Goal: Transaction & Acquisition: Download file/media

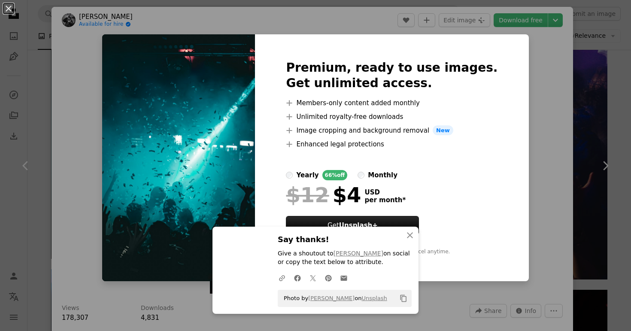
scroll to position [5242, 0]
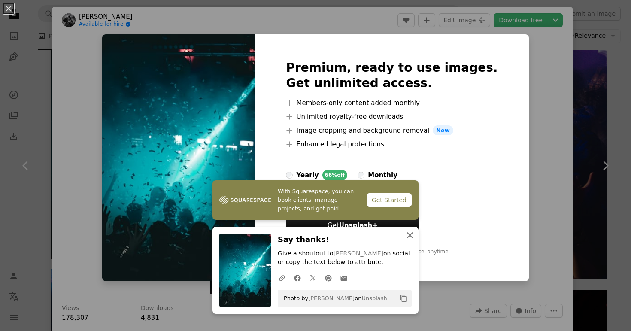
click at [405, 232] on icon "An X shape" at bounding box center [409, 235] width 10 height 10
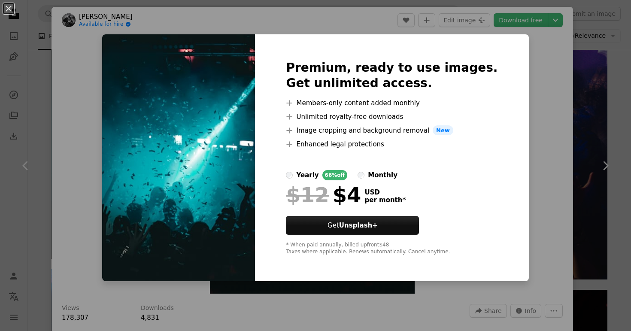
click at [506, 123] on div "Premium, ready to use images. Get unlimited access. A plus sign Members-only co…" at bounding box center [391, 157] width 273 height 247
click at [531, 113] on div "An X shape Premium, ready to use images. Get unlimited access. A plus sign Memb…" at bounding box center [315, 165] width 631 height 331
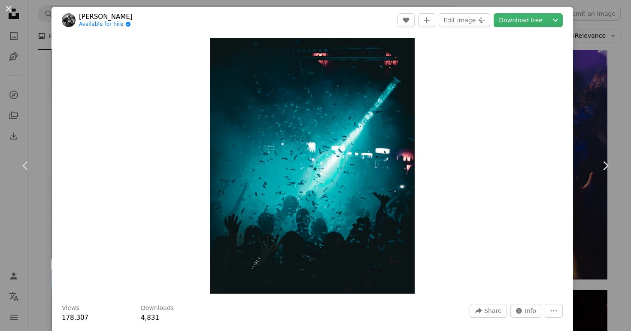
click at [12, 9] on button "An X shape" at bounding box center [8, 8] width 10 height 10
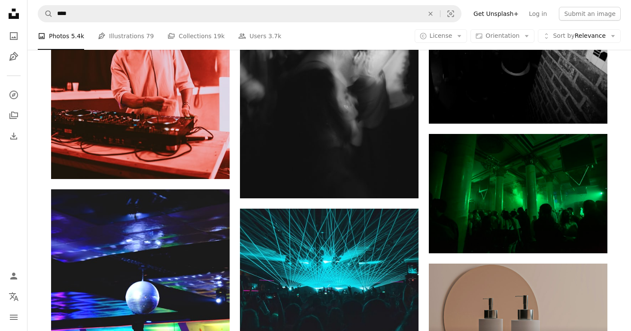
scroll to position [2588, 0]
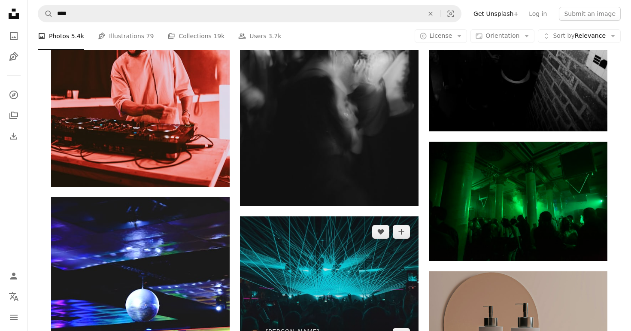
click at [330, 270] on img at bounding box center [329, 283] width 178 height 134
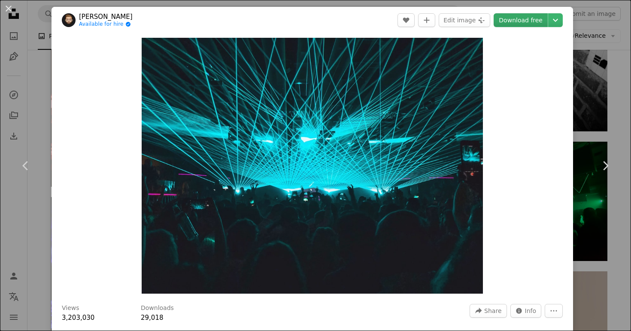
click at [527, 23] on link "Download free" at bounding box center [520, 20] width 54 height 14
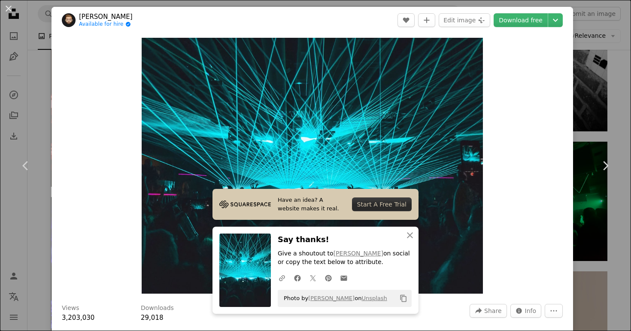
click at [531, 175] on div "Zoom in" at bounding box center [311, 165] width 521 height 264
click at [10, 14] on button "An X shape" at bounding box center [8, 8] width 10 height 10
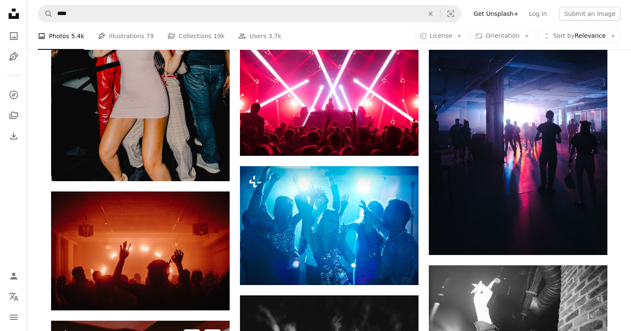
scroll to position [2291, 0]
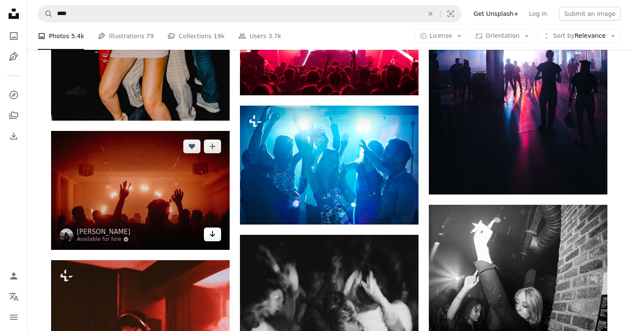
click at [214, 239] on link "Arrow pointing down" at bounding box center [212, 234] width 17 height 14
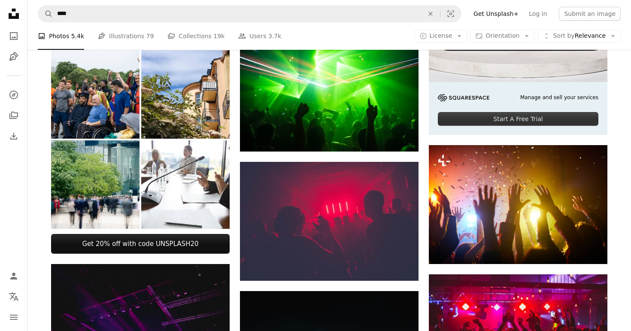
scroll to position [145, 0]
